Goal: Task Accomplishment & Management: Use online tool/utility

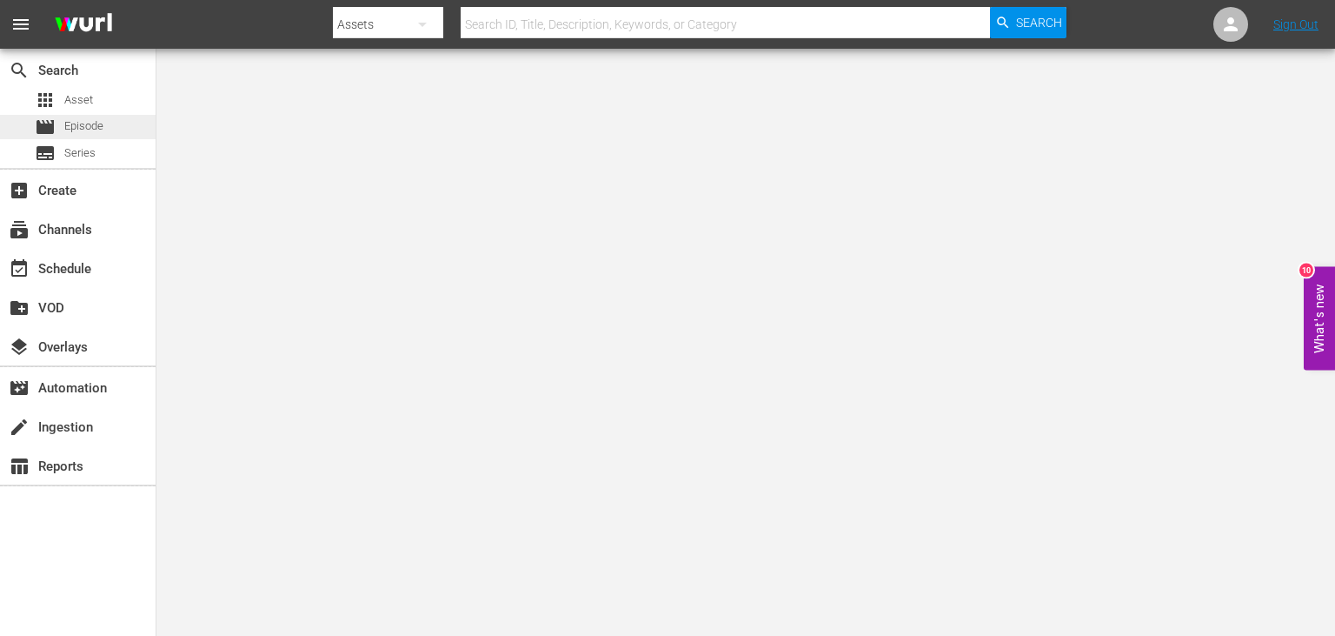
click at [99, 130] on span "Episode" at bounding box center [83, 125] width 39 height 17
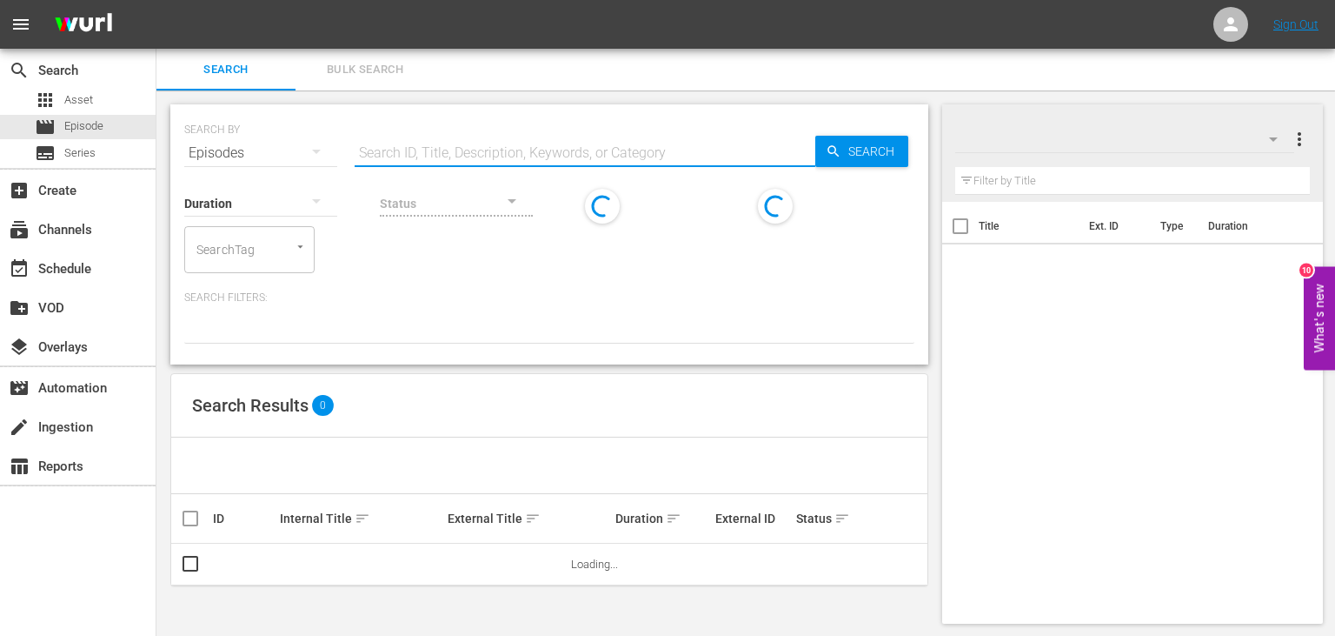
click at [448, 150] on input "text" at bounding box center [585, 153] width 461 height 42
paste input "[PERSON_NAME] and Dad's Gift Day at the [GEOGRAPHIC_DATA]"
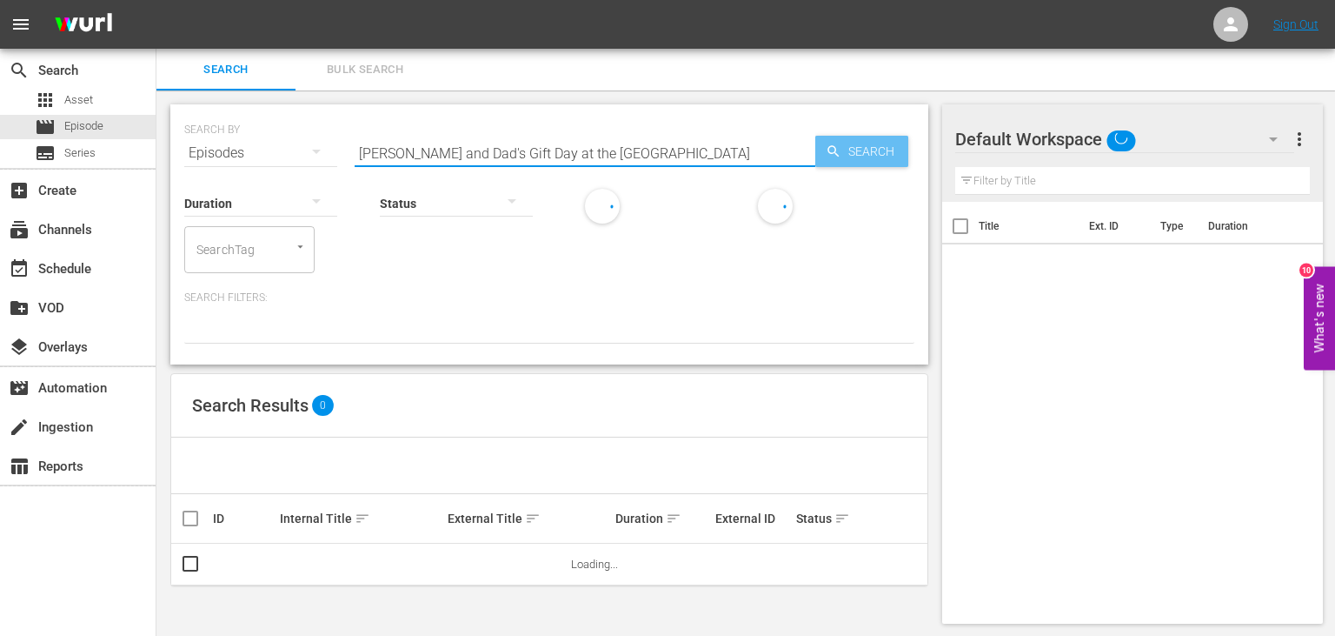
type input "[PERSON_NAME] and Dad's Gift Day at the [GEOGRAPHIC_DATA]"
click at [849, 142] on span "Search" at bounding box center [875, 151] width 67 height 31
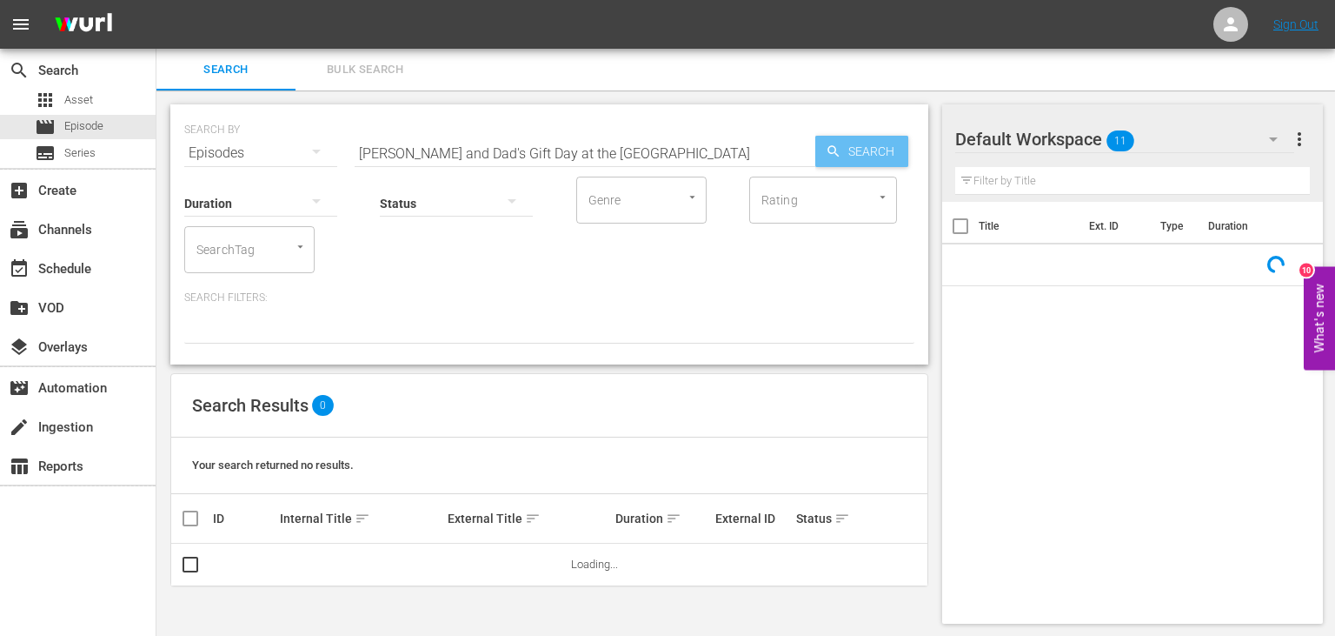
click at [862, 141] on span "Search" at bounding box center [875, 151] width 67 height 31
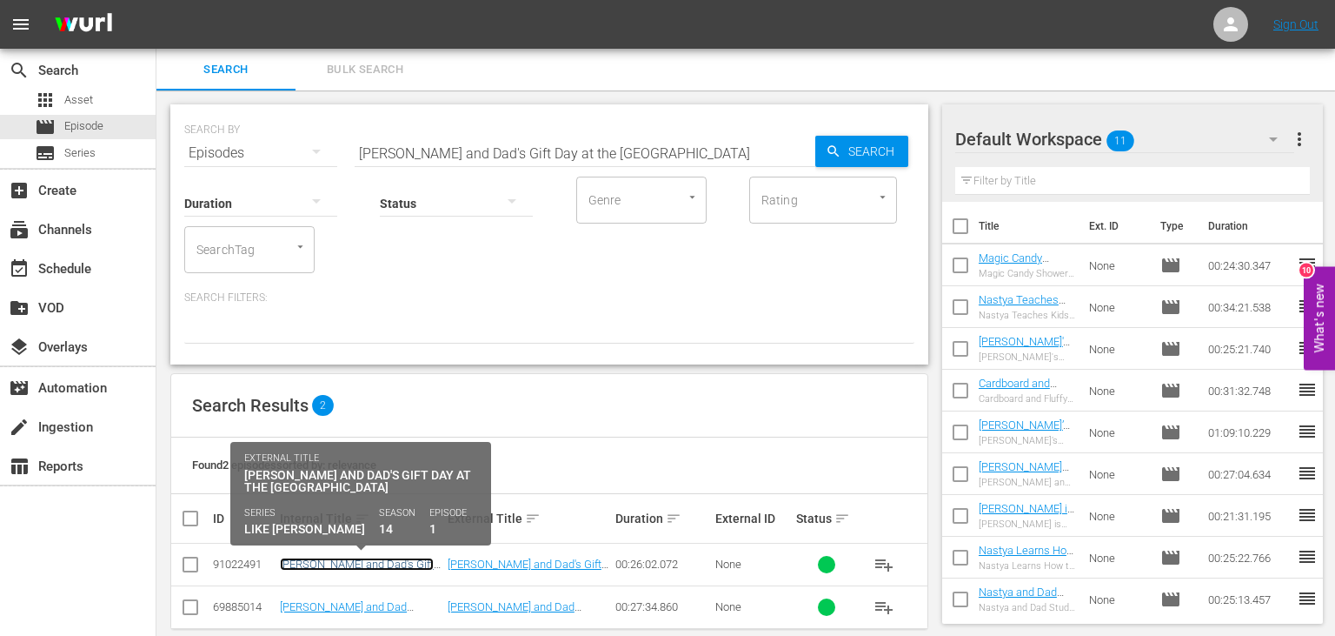
click at [377, 562] on link "[PERSON_NAME] and Dad's Gift Day at the [GEOGRAPHIC_DATA]" at bounding box center [358, 570] width 157 height 26
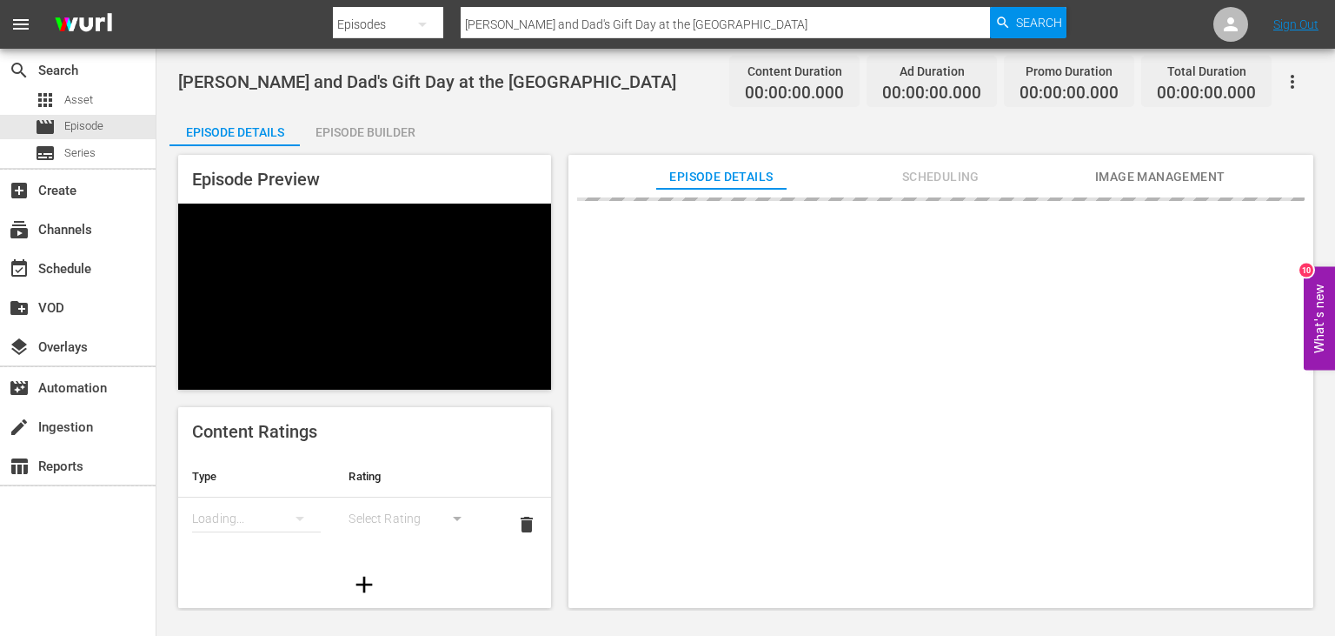
click at [370, 131] on div "Episode Builder" at bounding box center [365, 132] width 130 height 42
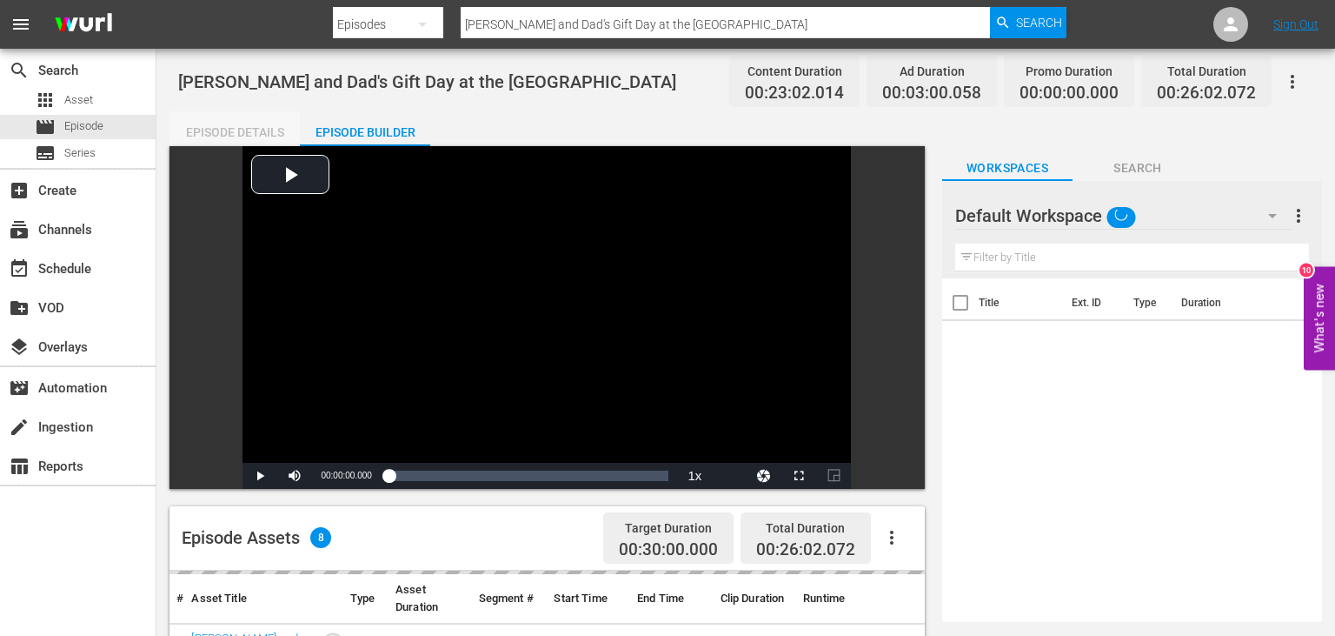
click at [214, 123] on div "Episode Details" at bounding box center [235, 132] width 130 height 42
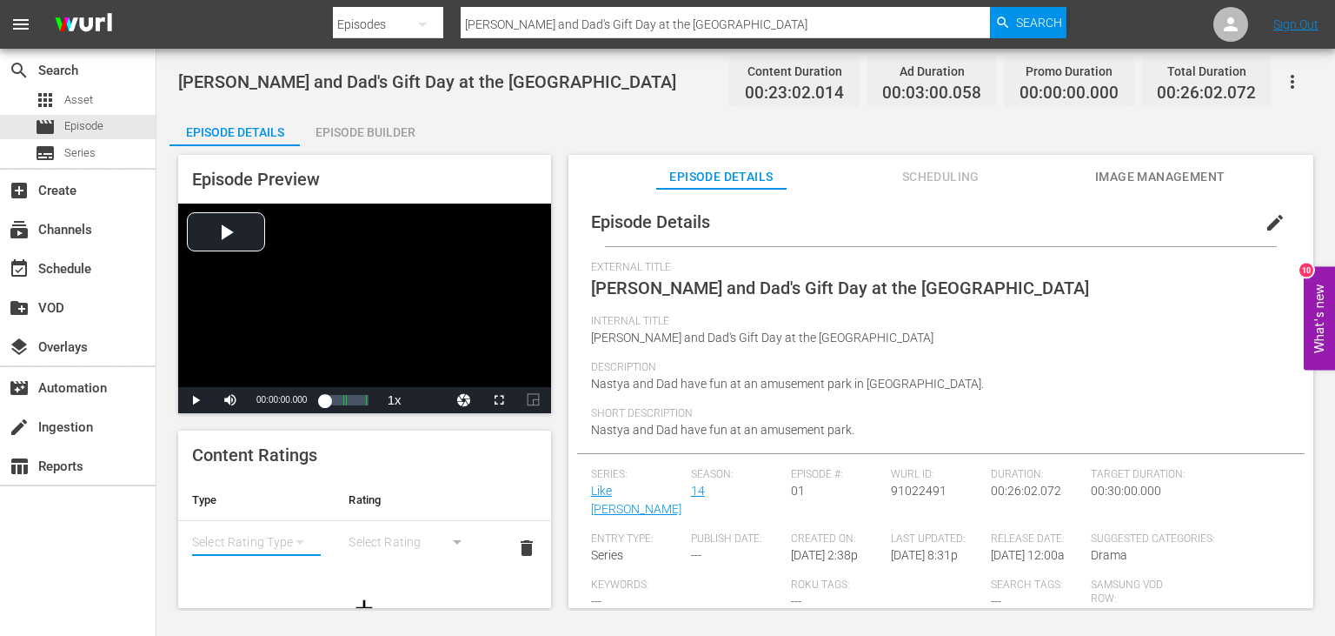
click at [297, 544] on icon "simple table" at bounding box center [299, 541] width 21 height 21
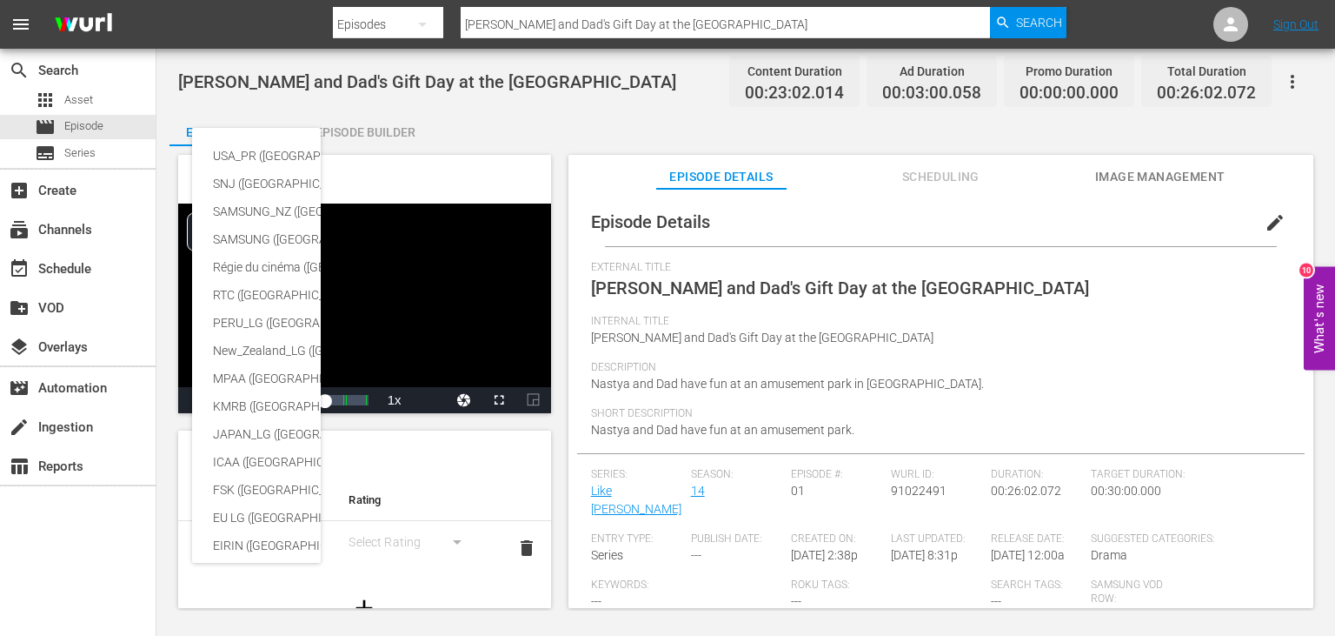
click at [436, 545] on div "USA_PR ([GEOGRAPHIC_DATA] ([GEOGRAPHIC_DATA])) SNJ ([GEOGRAPHIC_DATA]) SAMSUNG_…" at bounding box center [667, 318] width 1335 height 636
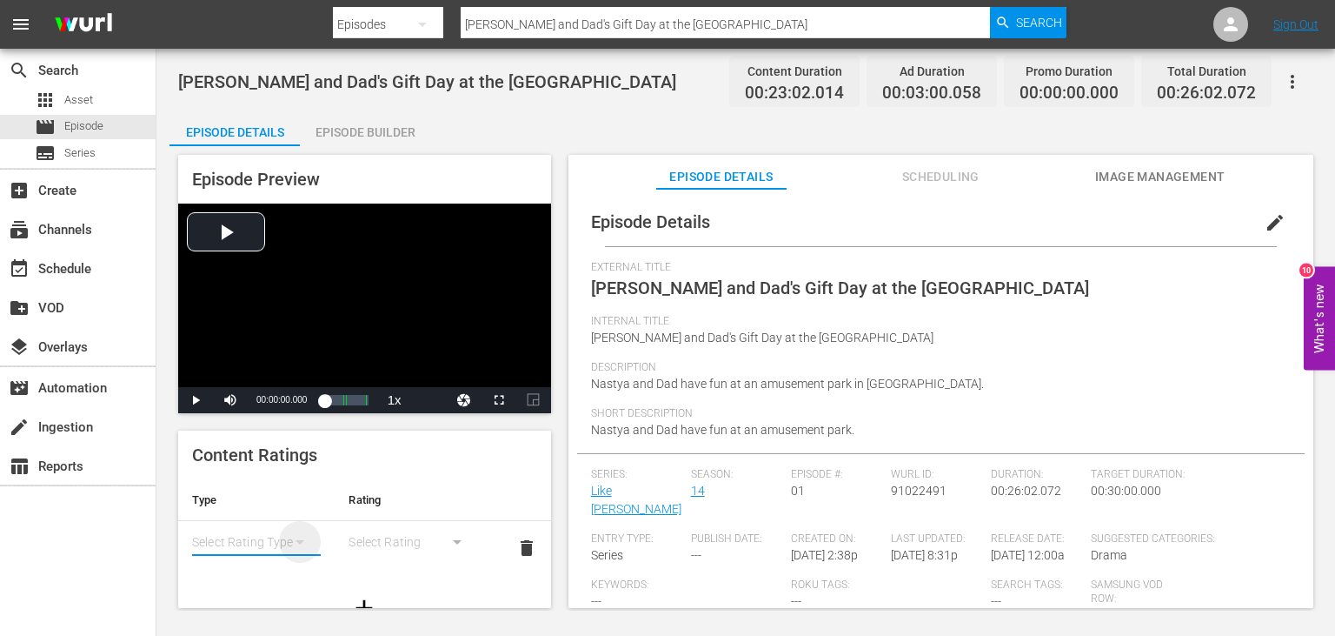
click at [309, 541] on icon "simple table" at bounding box center [299, 541] width 21 height 21
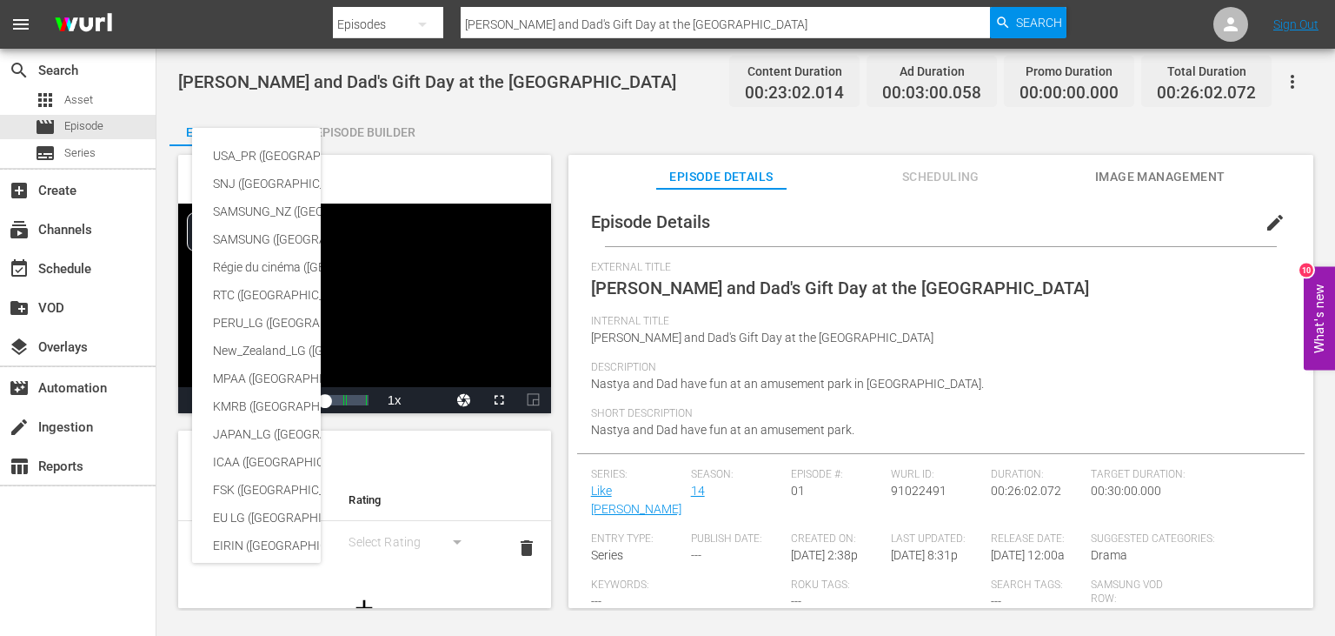
click at [472, 485] on div "USA_PR ([GEOGRAPHIC_DATA] ([GEOGRAPHIC_DATA])) SNJ ([GEOGRAPHIC_DATA]) SAMSUNG_…" at bounding box center [667, 318] width 1335 height 636
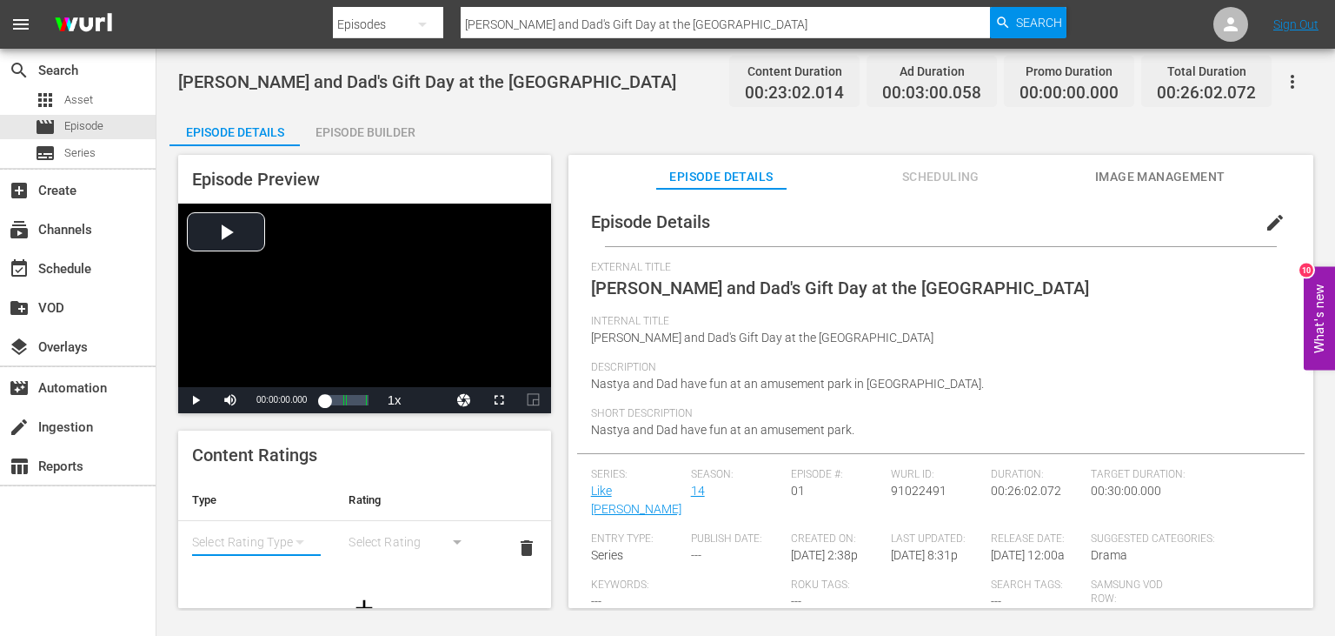
click at [289, 544] on button "simple table" at bounding box center [300, 542] width 42 height 42
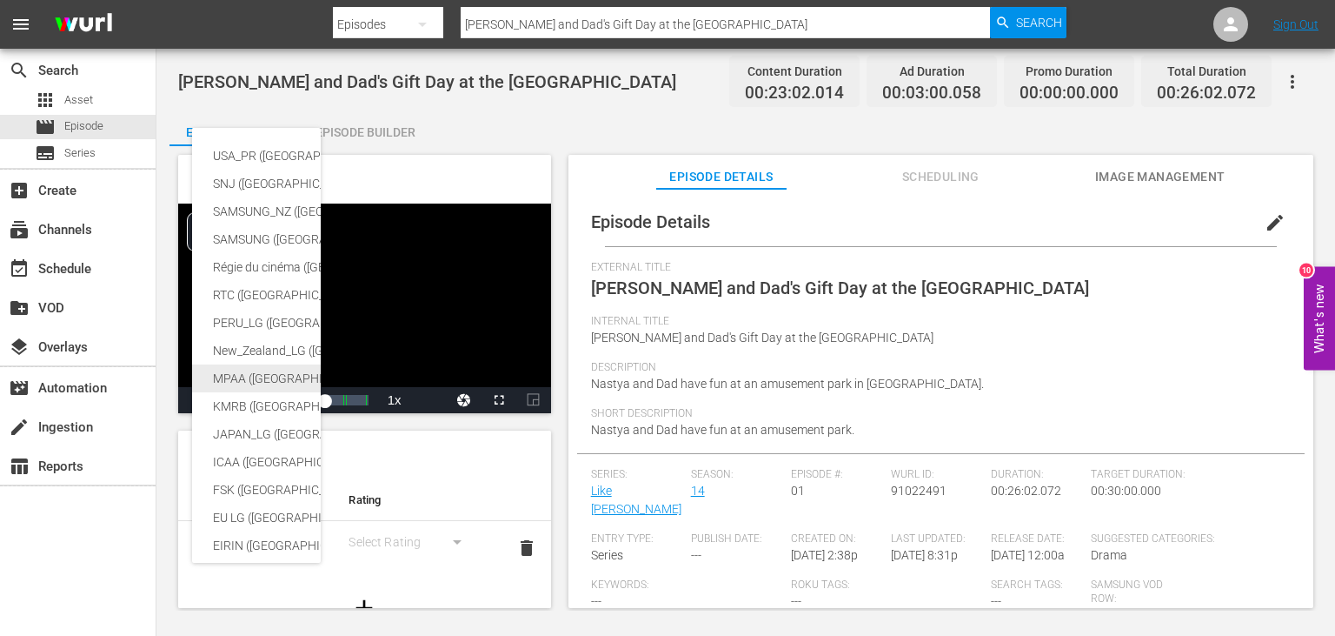
click at [250, 374] on div "MPAA ([GEOGRAPHIC_DATA] (the))" at bounding box center [426, 378] width 427 height 28
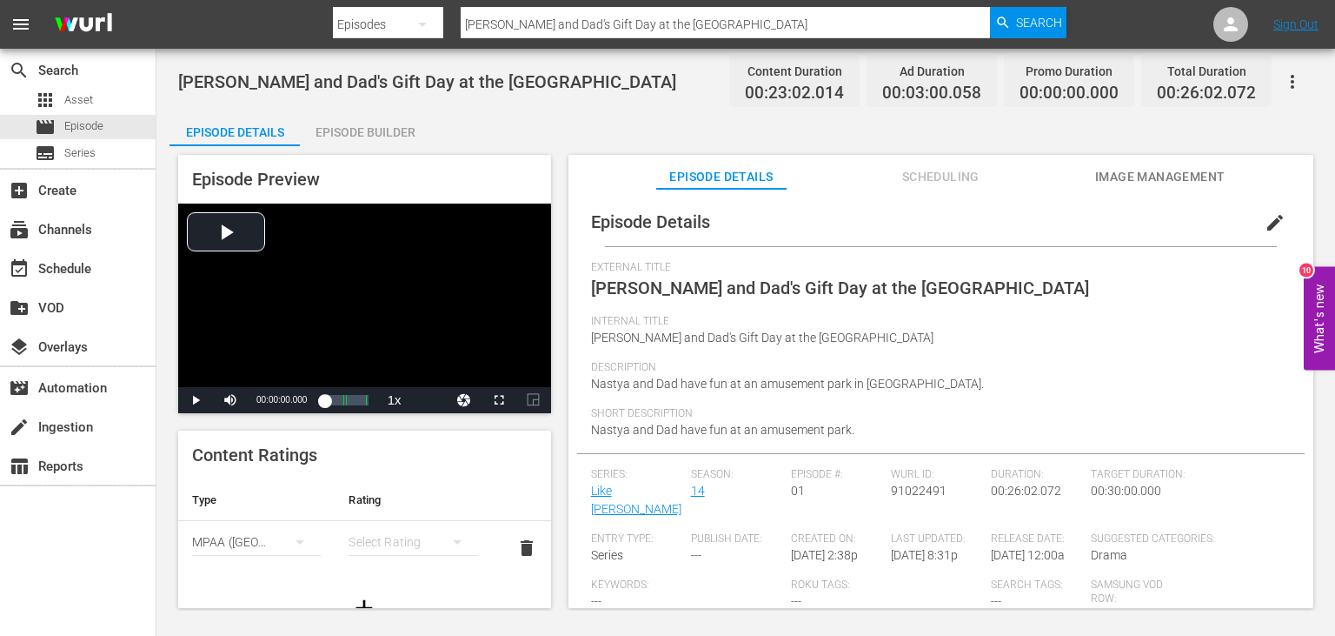
click at [321, 542] on button "simple table" at bounding box center [300, 542] width 42 height 42
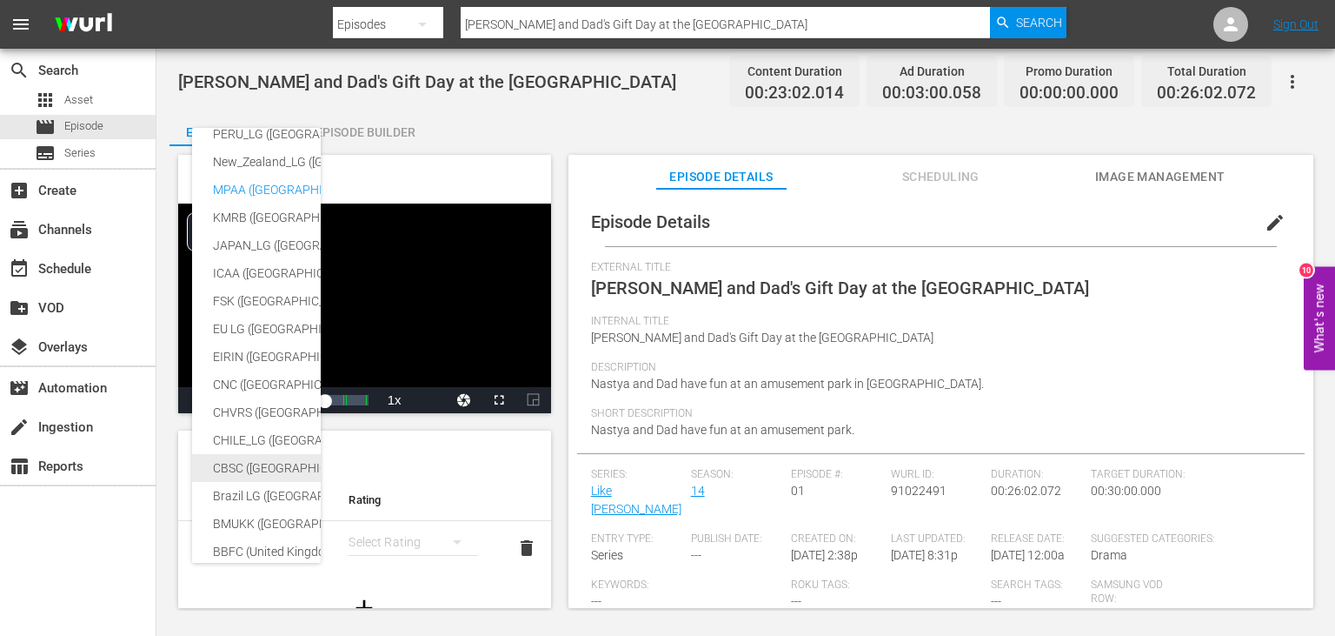
scroll to position [316, 0]
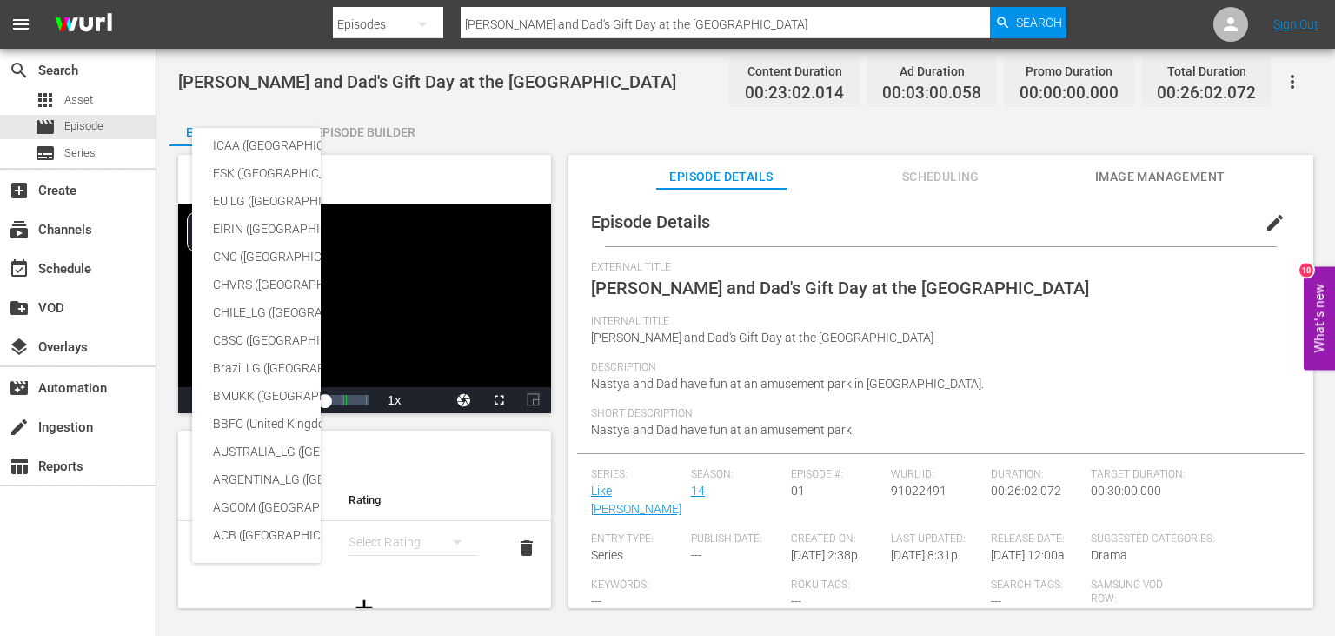
click at [119, 556] on div "USA_PR ([GEOGRAPHIC_DATA] ([GEOGRAPHIC_DATA])) SNJ ([GEOGRAPHIC_DATA]) SAMSUNG_…" at bounding box center [667, 318] width 1335 height 636
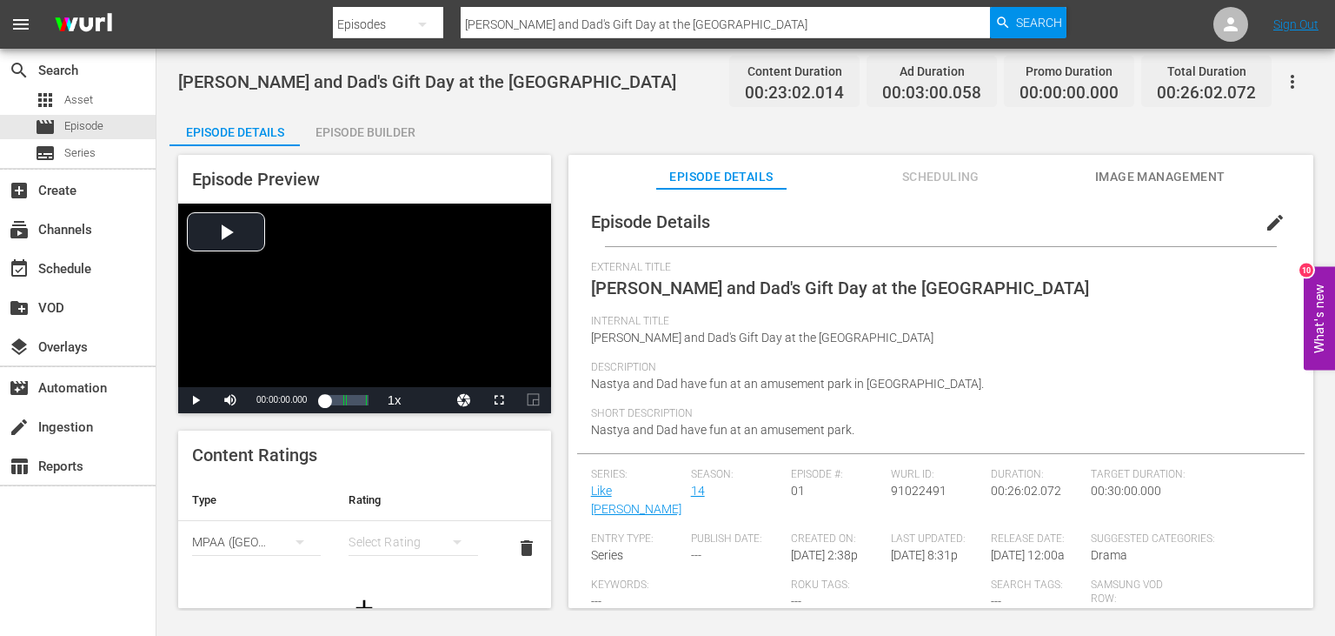
scroll to position [32, 0]
click at [122, 130] on div "movie Episode" at bounding box center [78, 127] width 156 height 24
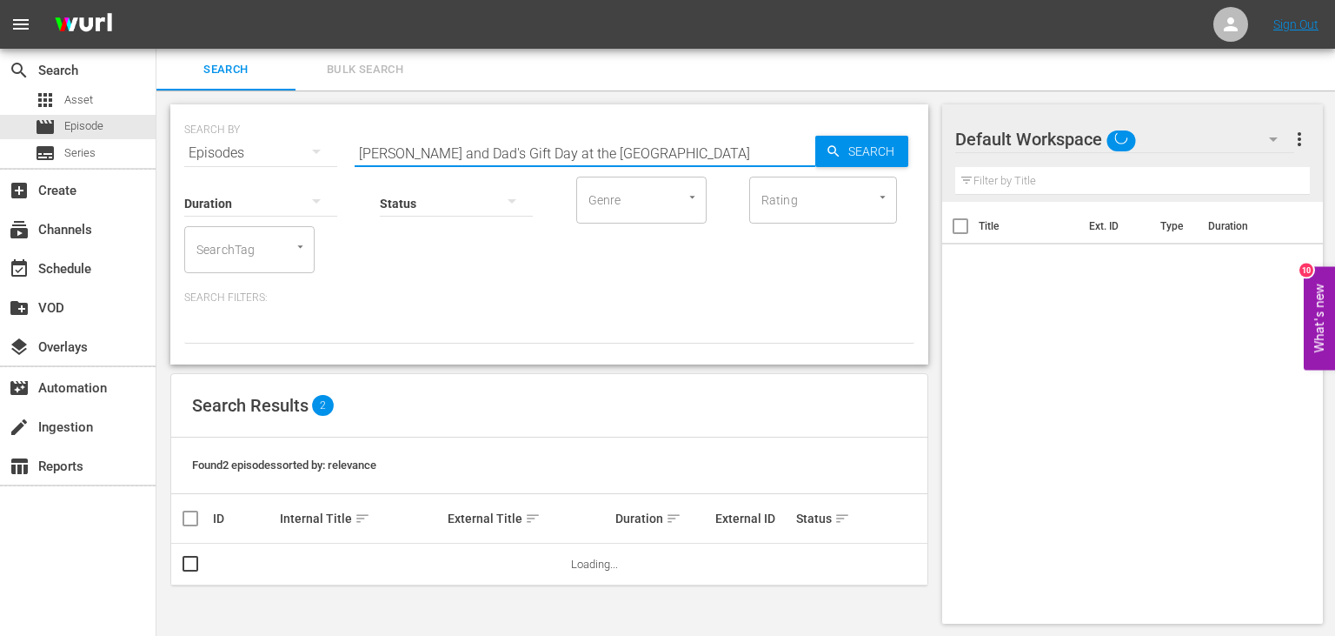
click at [683, 139] on input "[PERSON_NAME] and Dad's Gift Day at the [GEOGRAPHIC_DATA]" at bounding box center [585, 153] width 461 height 42
paste input "[PERSON_NAME] Are Learning Hobbies for Kids"
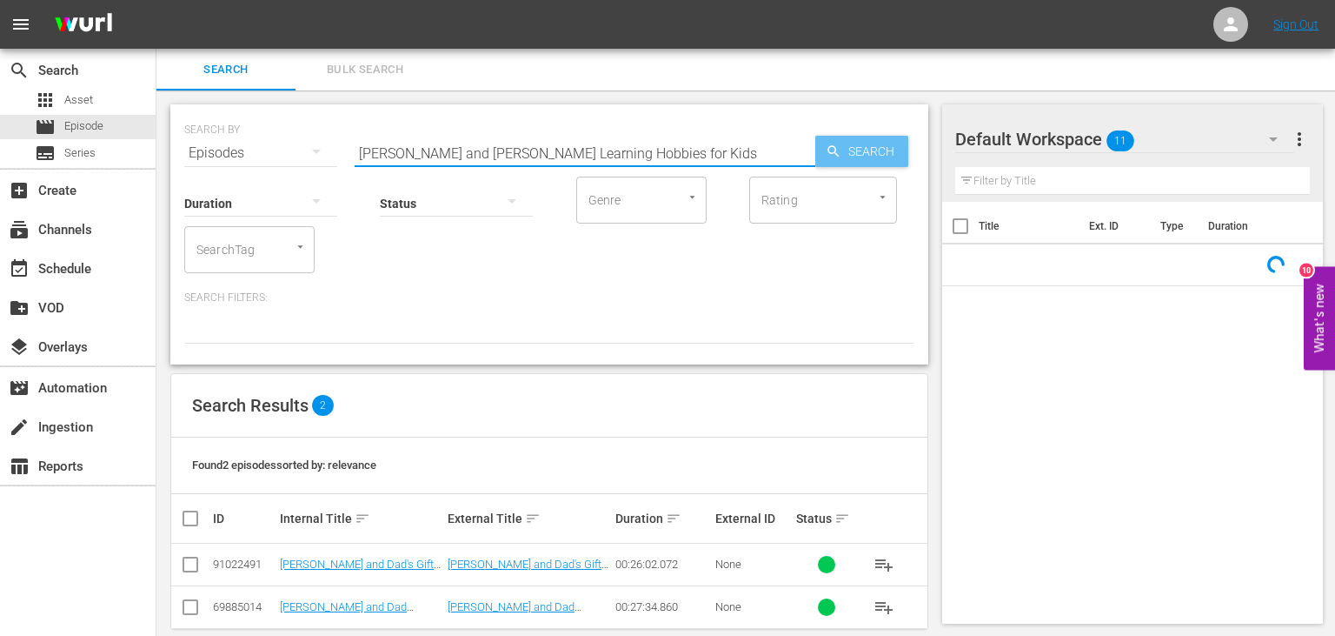
type input "[PERSON_NAME] and [PERSON_NAME] Learning Hobbies for Kids"
click at [832, 151] on icon "button" at bounding box center [834, 151] width 16 height 16
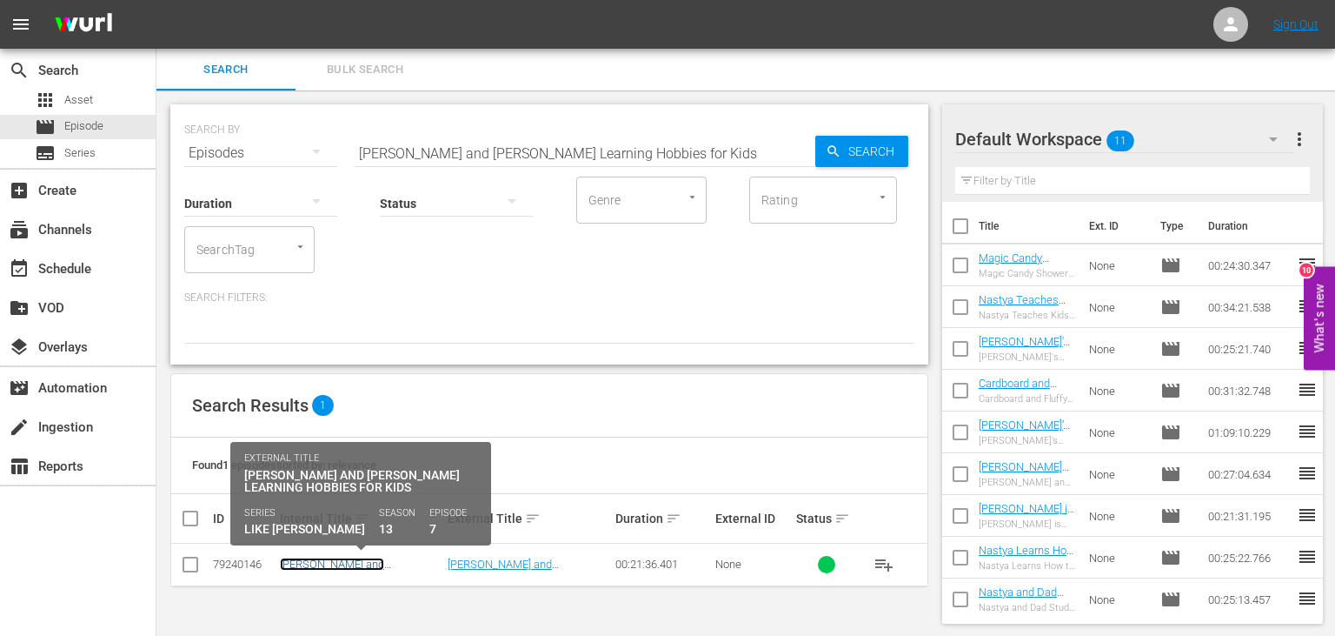
click at [339, 560] on link "[PERSON_NAME] and [PERSON_NAME] Learning Hobbies for Kids" at bounding box center [344, 576] width 129 height 39
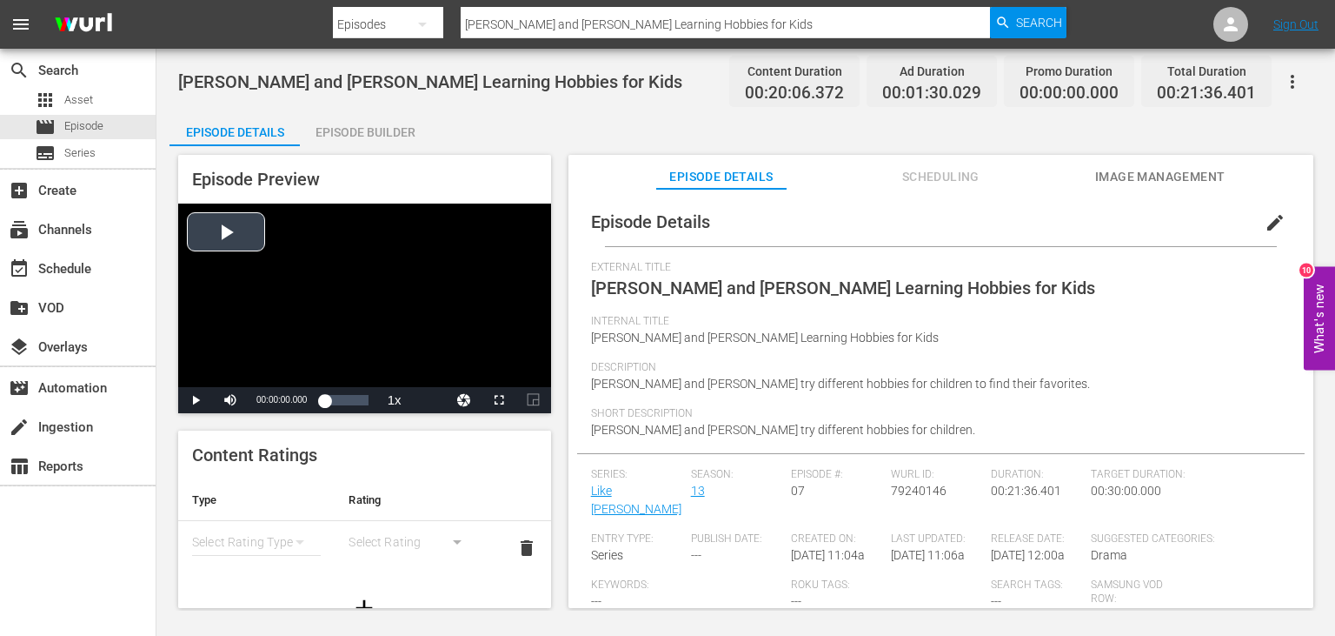
click at [249, 236] on div "Video Player" at bounding box center [364, 294] width 373 height 183
click at [403, 318] on div "Video Player" at bounding box center [364, 294] width 373 height 183
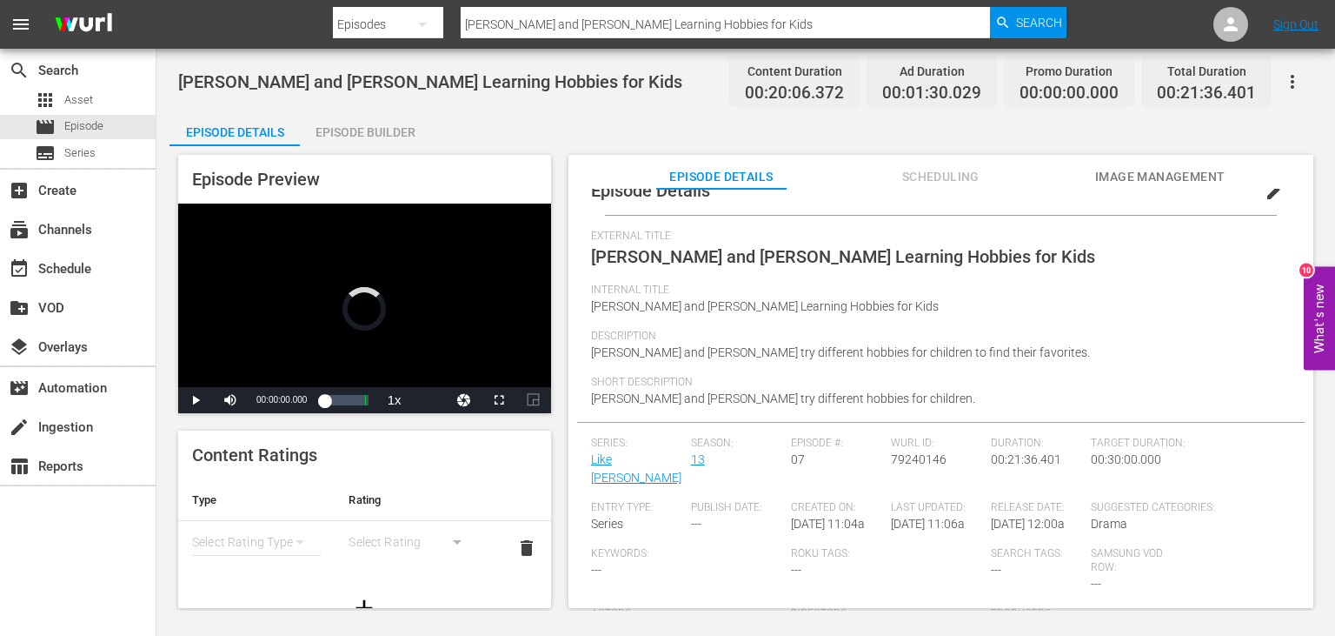
scroll to position [49, 0]
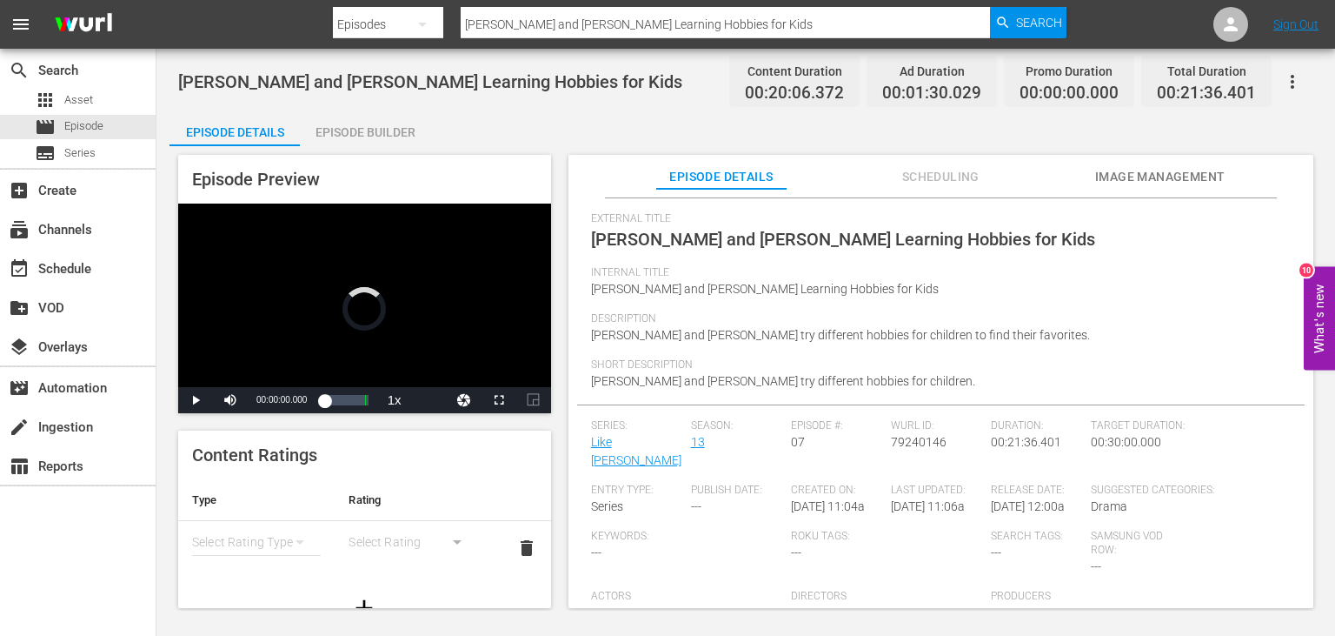
click at [1006, 442] on span "00:21:36.401" at bounding box center [1026, 442] width 70 height 14
drag, startPoint x: 1006, startPoint y: 442, endPoint x: 1046, endPoint y: 441, distance: 40.0
click at [1046, 441] on span "00:21:36.401" at bounding box center [1026, 442] width 70 height 14
click at [1013, 416] on div "Episode Details edit External Title [PERSON_NAME] and [PERSON_NAME] Learning Ho…" at bounding box center [941, 408] width 728 height 519
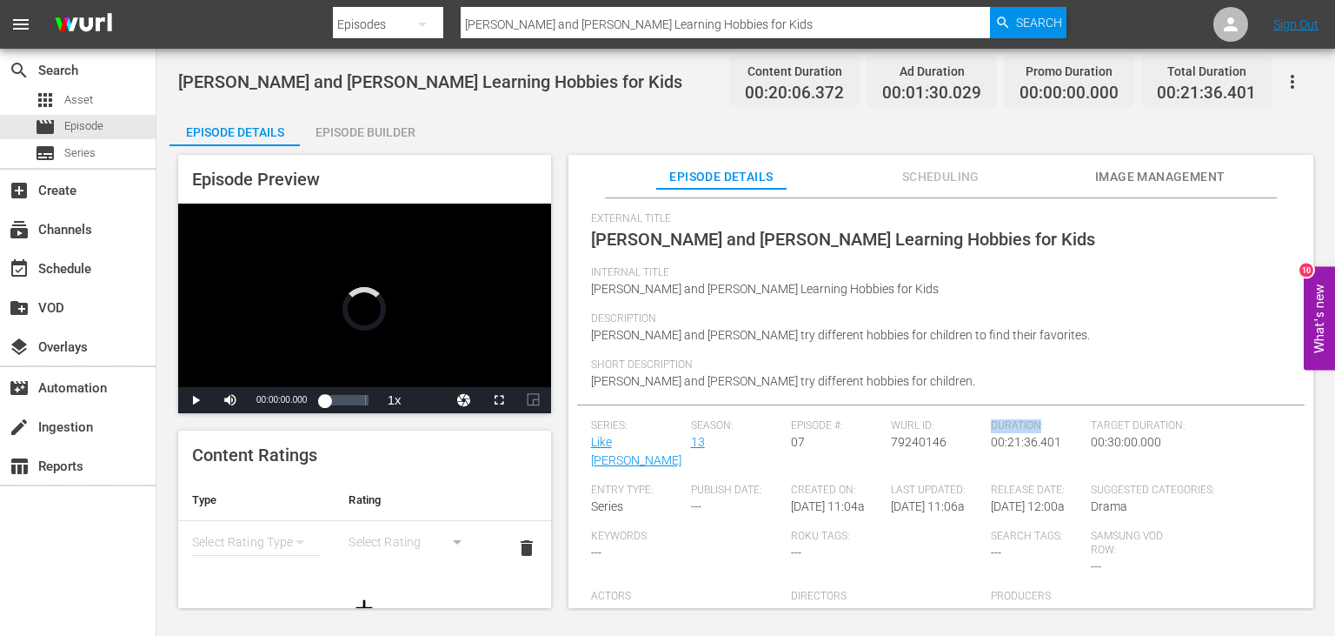
click at [1012, 416] on div "Episode Details edit External Title [PERSON_NAME] and [PERSON_NAME] Learning Ho…" at bounding box center [941, 408] width 728 height 519
drag, startPoint x: 1012, startPoint y: 416, endPoint x: 1061, endPoint y: 445, distance: 57.0
click at [1061, 445] on div "Episode Details edit External Title [PERSON_NAME] and [PERSON_NAME] Learning Ho…" at bounding box center [941, 408] width 728 height 519
click at [1088, 318] on span "Description" at bounding box center [936, 319] width 691 height 14
click at [348, 398] on div "Loaded : 0.97% 00:11:40.056 [PERSON_NAME] and [PERSON_NAME] Learning Hobbies fo…" at bounding box center [345, 399] width 43 height 17
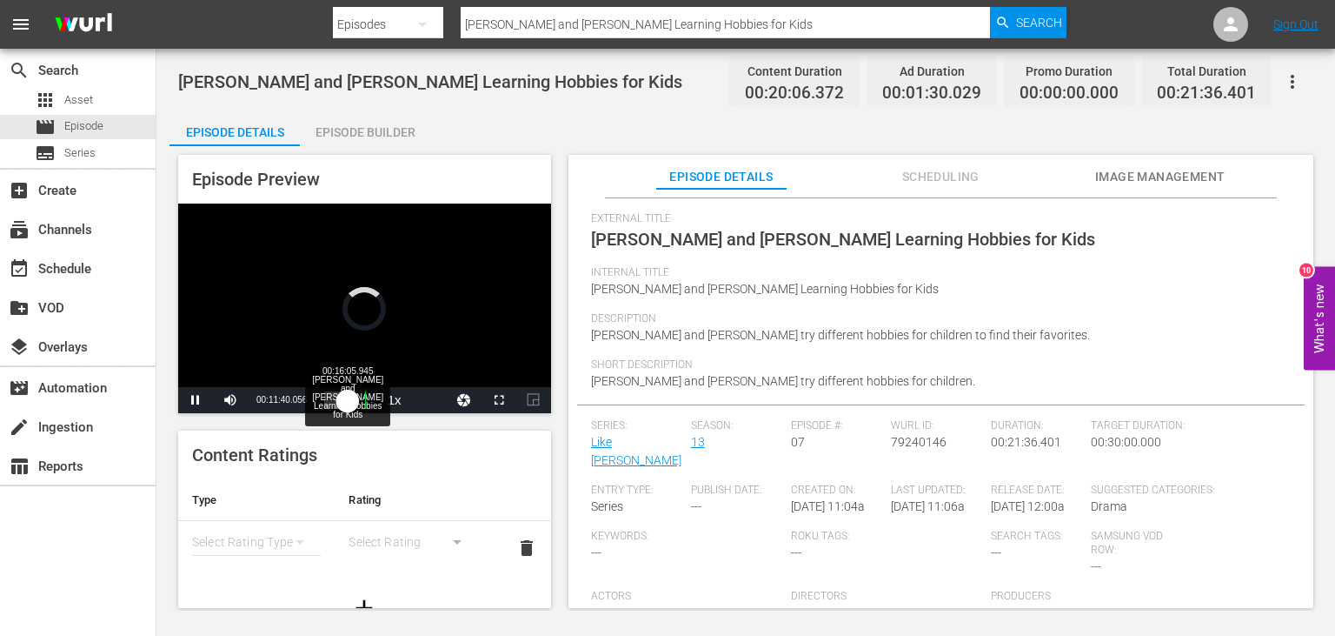
click at [348, 398] on div "00:11:40.056" at bounding box center [335, 399] width 23 height 17
click at [337, 398] on div "00:16:31.365" at bounding box center [340, 399] width 33 height 17
drag, startPoint x: 340, startPoint y: 398, endPoint x: 360, endPoint y: 396, distance: 20.1
click at [360, 396] on div "00:06:28.920" at bounding box center [342, 399] width 36 height 17
click at [374, 125] on div "Episode Builder" at bounding box center [365, 132] width 130 height 42
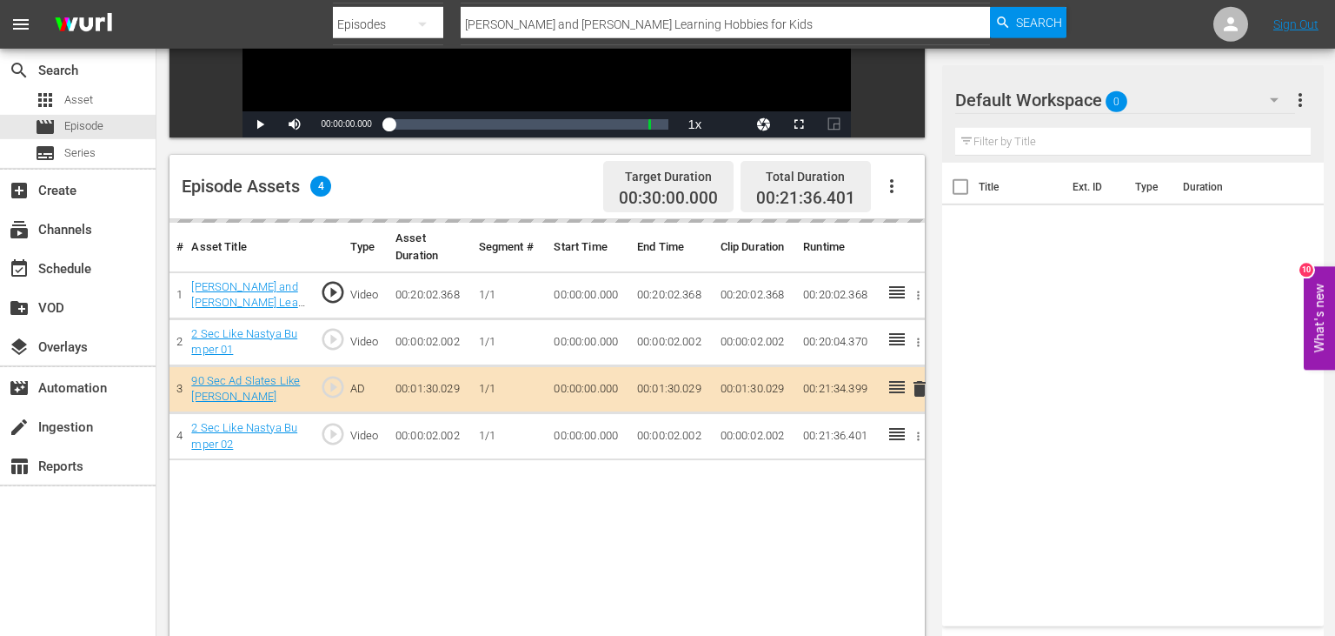
scroll to position [367, 0]
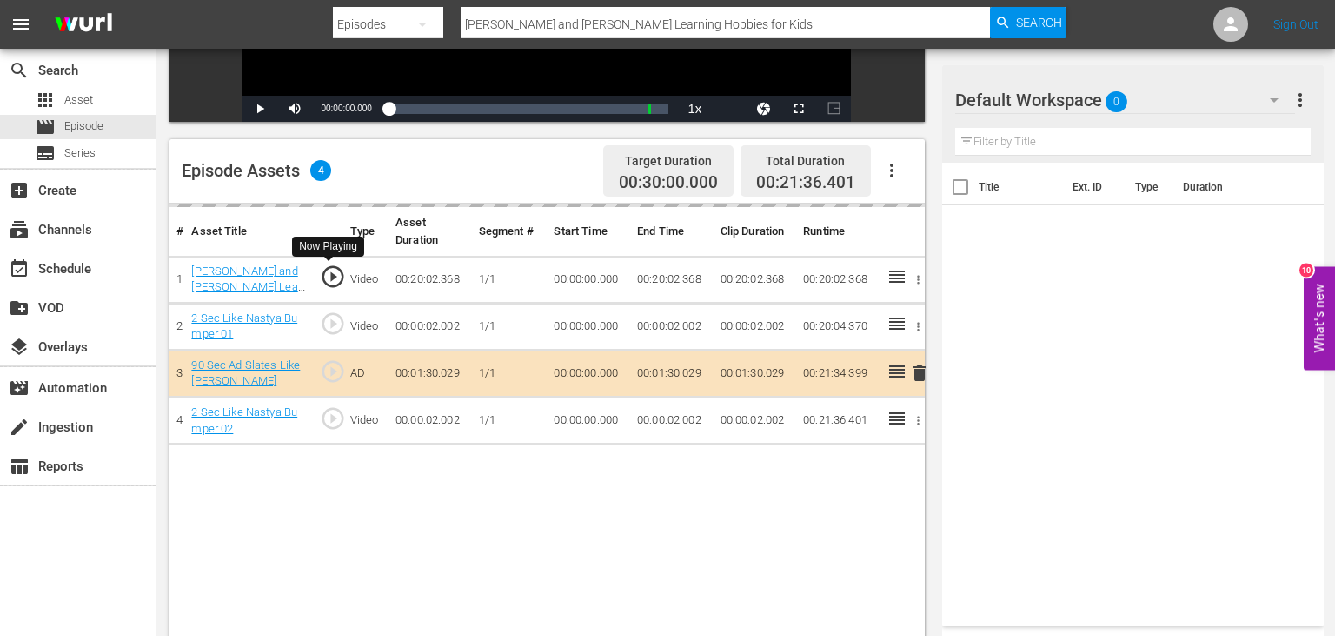
click at [338, 280] on span "play_circle_outline" at bounding box center [333, 276] width 26 height 26
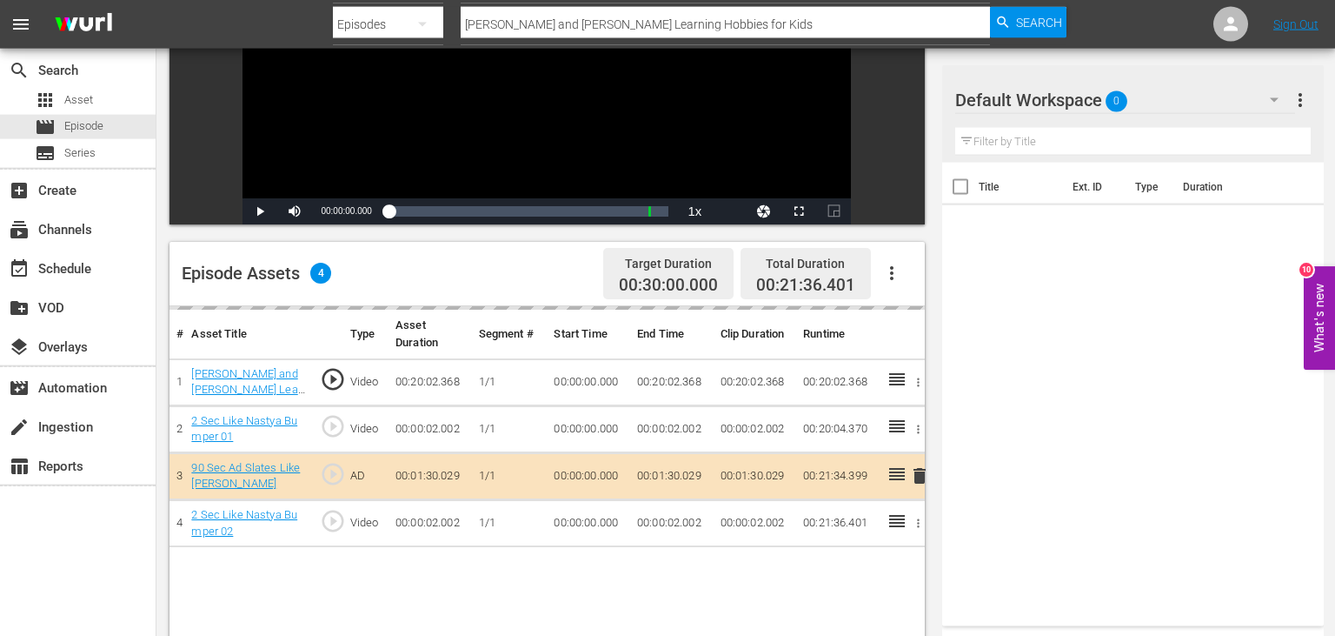
scroll to position [183, 0]
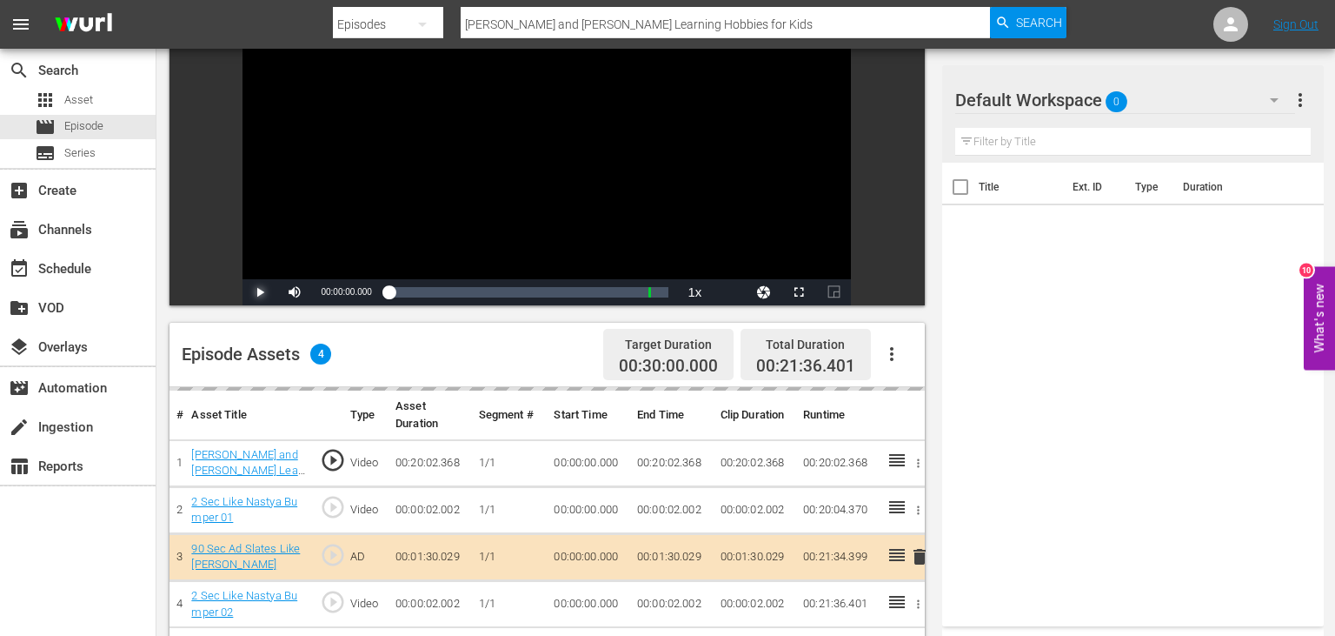
click at [260, 292] on span "Video Player" at bounding box center [260, 292] width 0 height 0
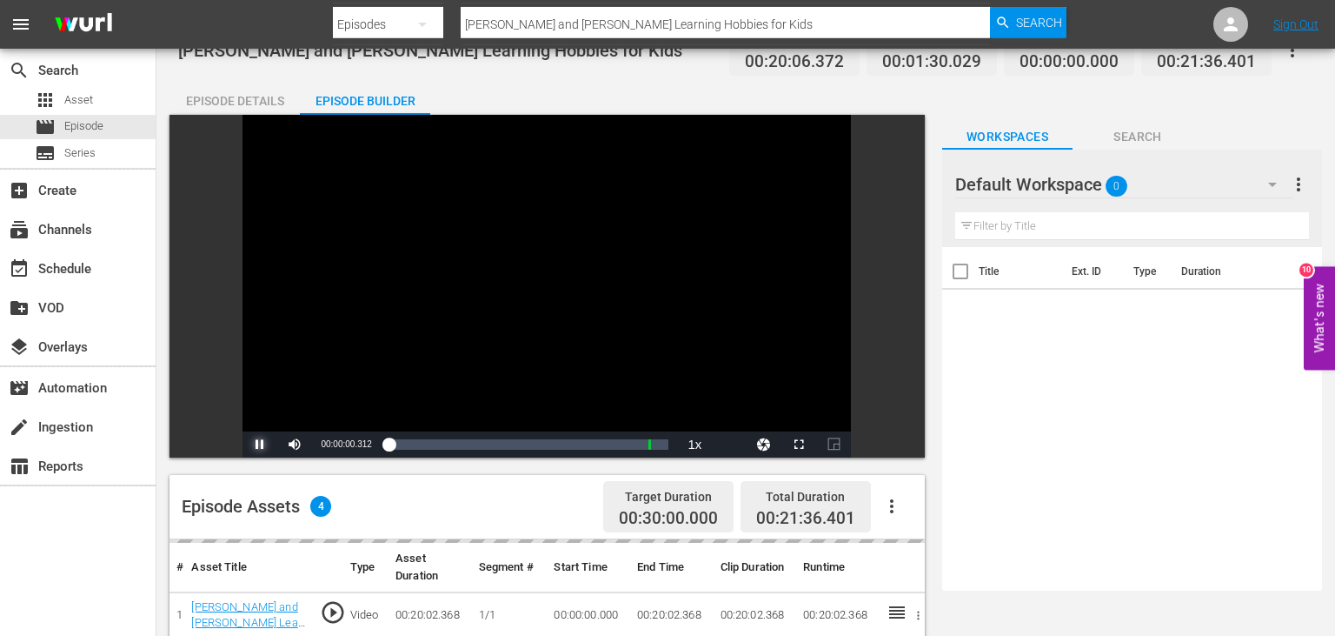
scroll to position [0, 0]
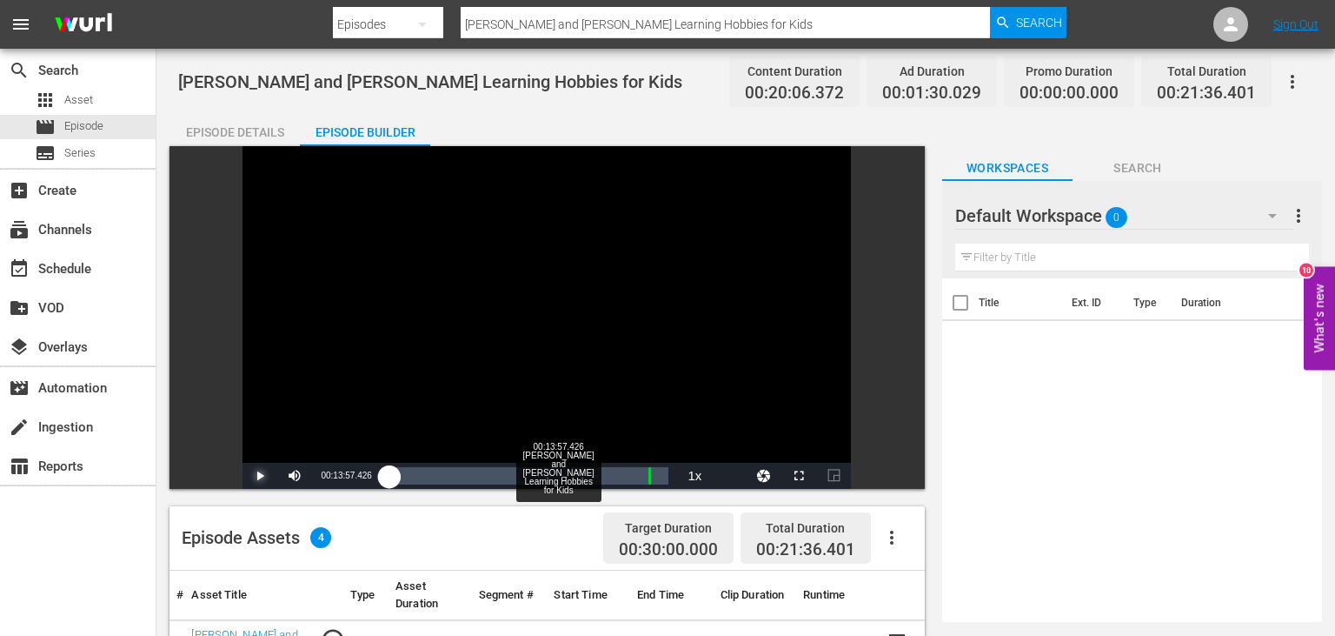
click at [570, 471] on div "00:13:57.426 [PERSON_NAME] and [PERSON_NAME] Learning Hobbies for Kids" at bounding box center [570, 475] width 1 height 17
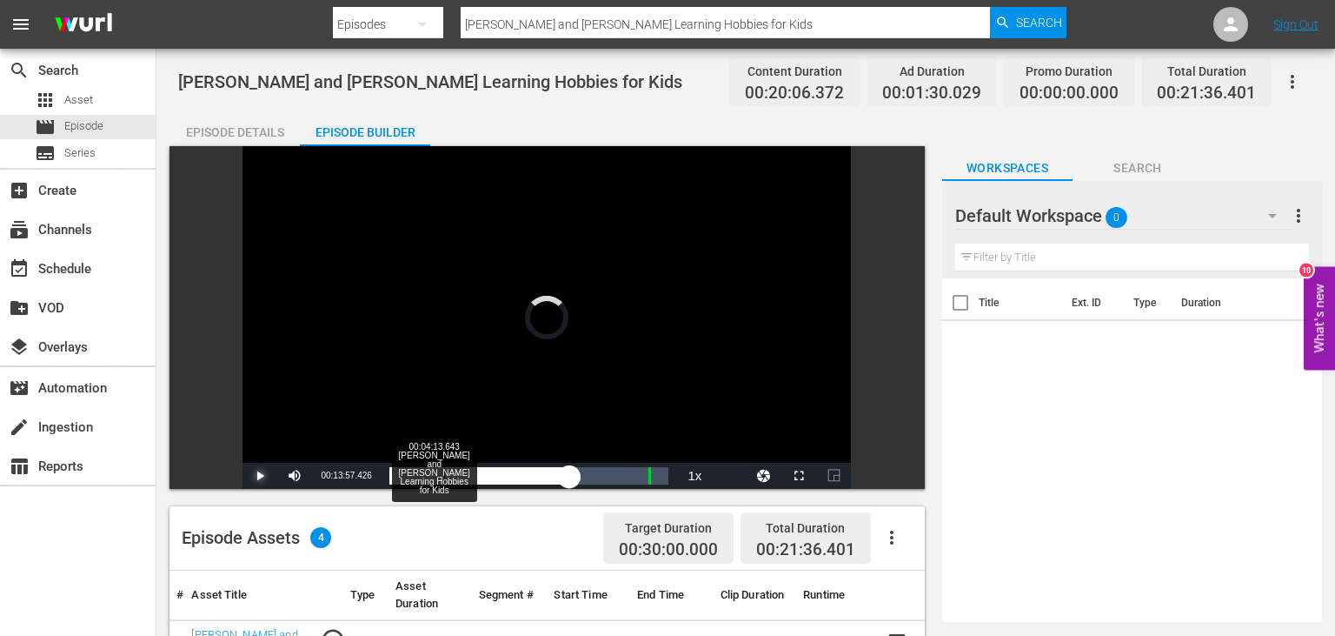
click at [440, 469] on div "00:13:57.426" at bounding box center [479, 475] width 181 height 17
drag, startPoint x: 445, startPoint y: 474, endPoint x: 373, endPoint y: 476, distance: 72.2
click at [373, 476] on div "Play Mute Current Time 00:03:53.513 / Duration 00:20:02.367 Loaded : 0.00% 00:0…" at bounding box center [547, 476] width 609 height 26
click at [465, 472] on div "00:05:50.269 [PERSON_NAME] and [PERSON_NAME] Learning Hobbies for Kids" at bounding box center [465, 475] width 1 height 17
click at [260, 476] on span "Video Player" at bounding box center [260, 476] width 0 height 0
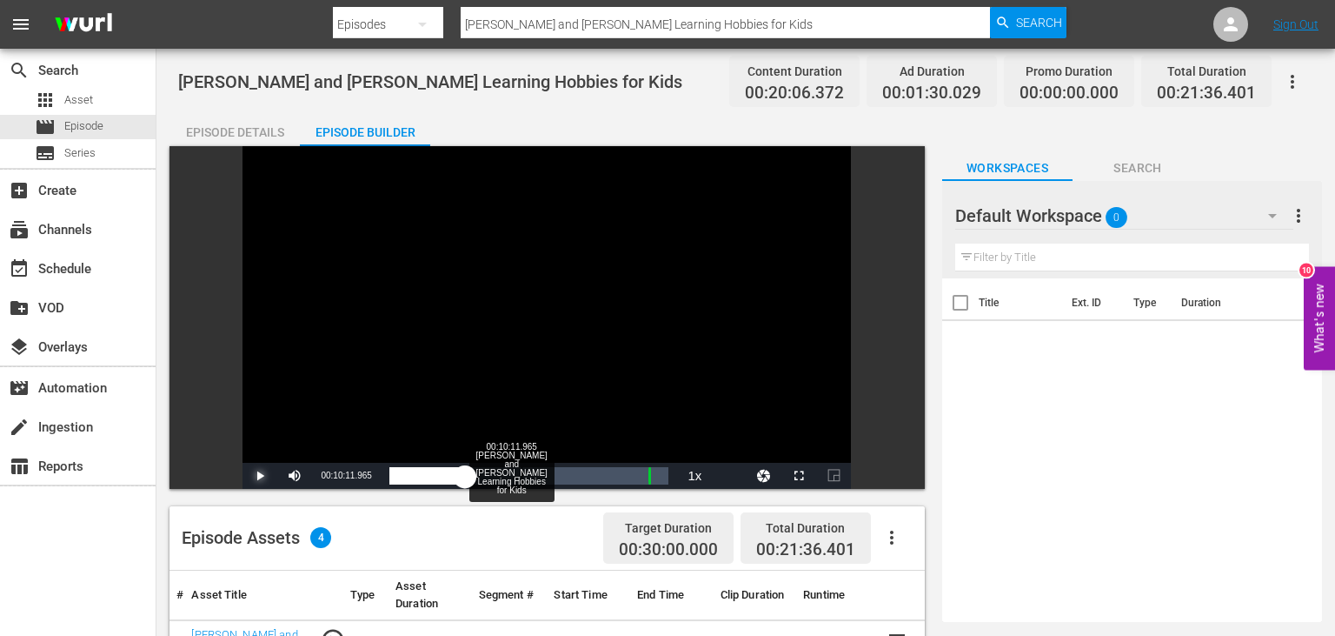
click at [522, 471] on div "00:10:11.965 [PERSON_NAME] and [PERSON_NAME] Learning Hobbies for Kids" at bounding box center [522, 475] width 1 height 17
click at [260, 476] on span "Video Player" at bounding box center [260, 476] width 0 height 0
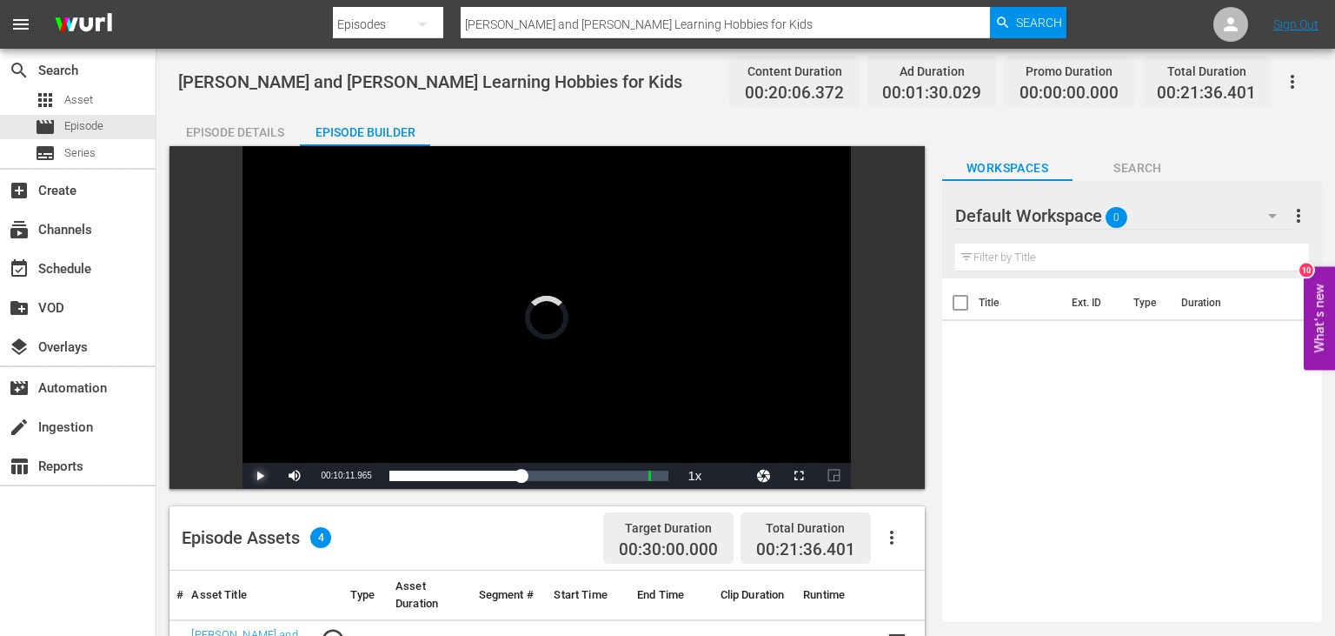
click at [260, 476] on span "Video Player" at bounding box center [260, 476] width 0 height 0
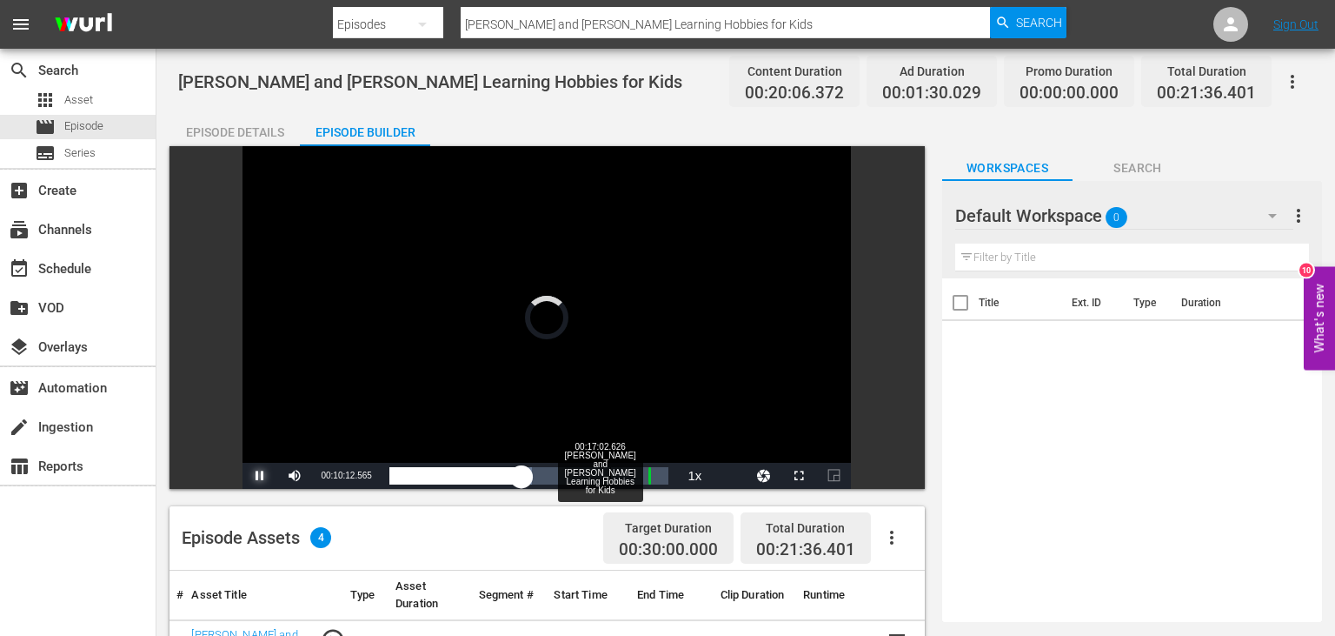
click at [610, 471] on div "Loaded : 50.95% 00:17:02.626 [PERSON_NAME] and [PERSON_NAME] Learning Hobbies f…" at bounding box center [529, 475] width 280 height 17
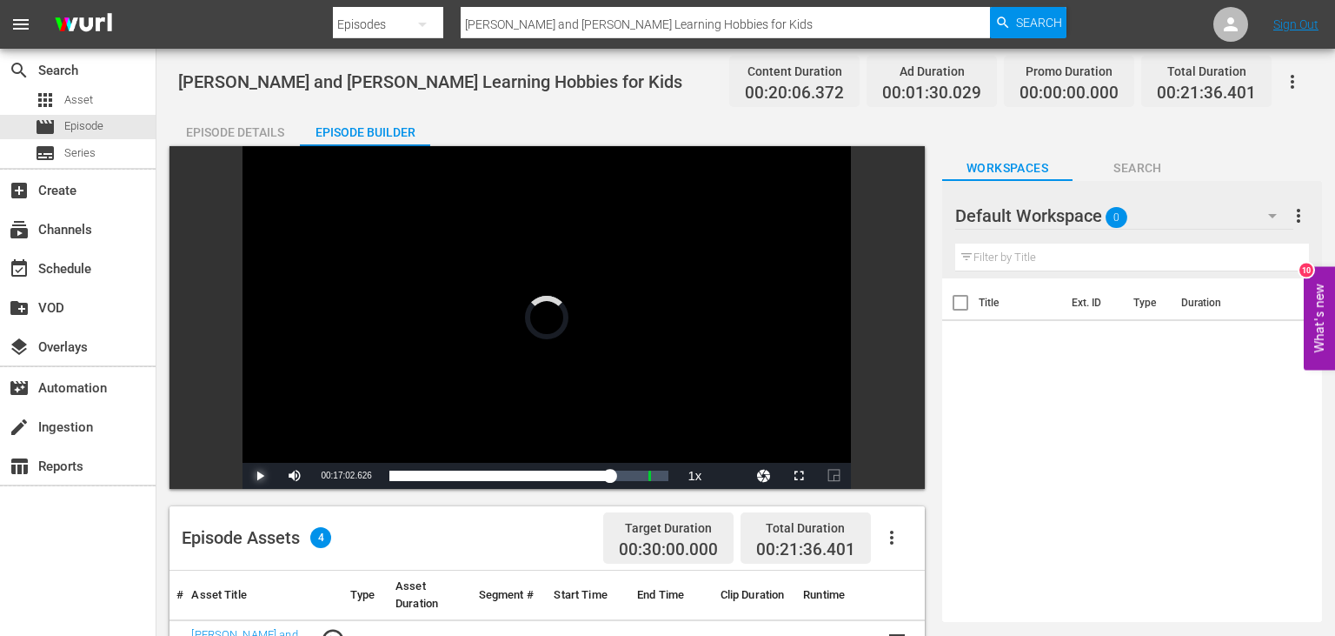
click at [260, 476] on span "Video Player" at bounding box center [260, 476] width 0 height 0
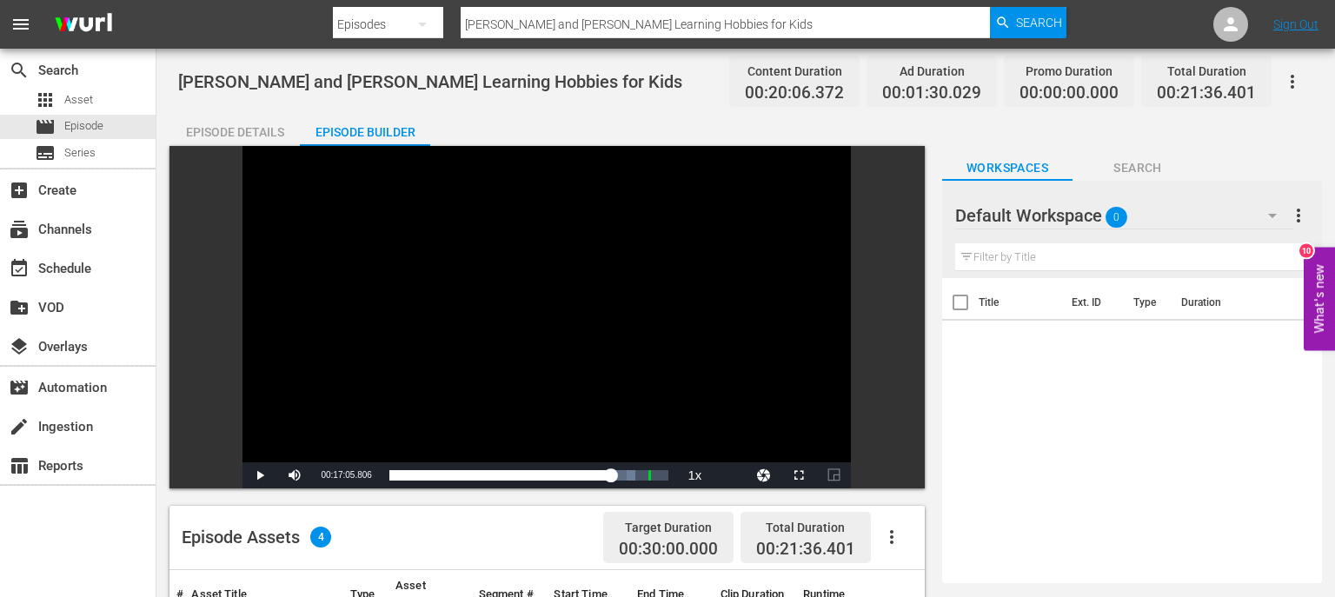
click at [423, 392] on div "Video Player" at bounding box center [547, 304] width 609 height 316
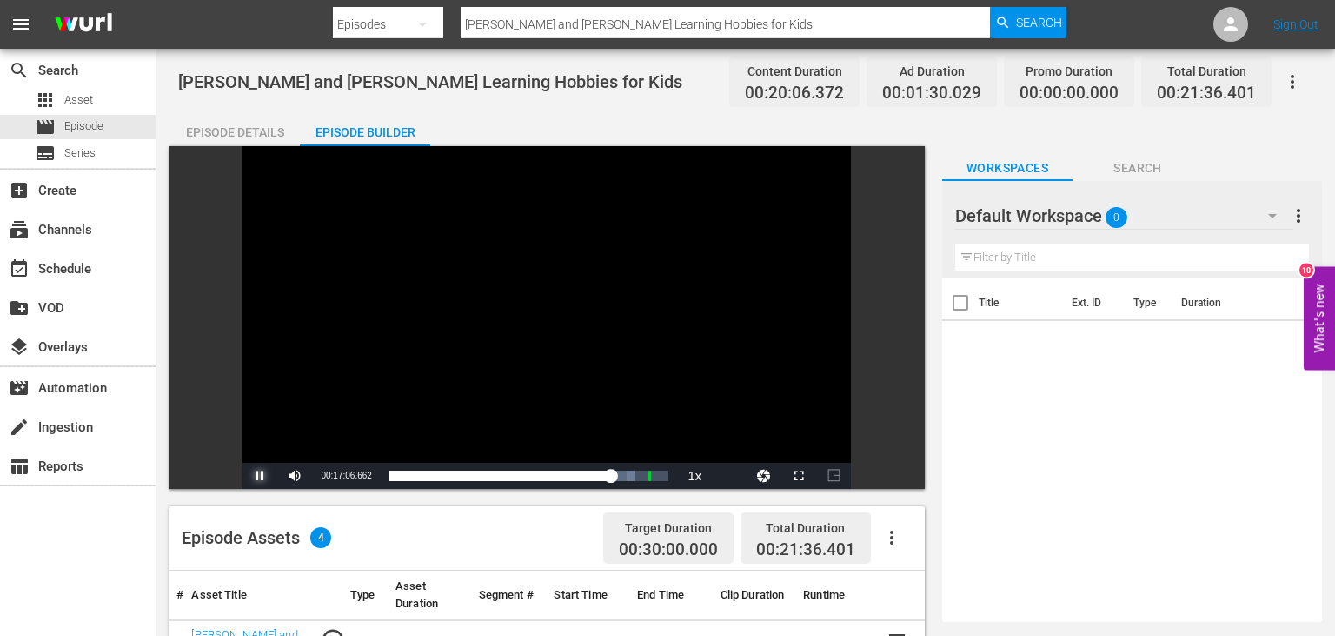
click at [260, 476] on span "Video Player" at bounding box center [260, 476] width 0 height 0
click at [256, 127] on div "Episode Details" at bounding box center [235, 132] width 130 height 42
